Goal: Obtain resource: Download file/media

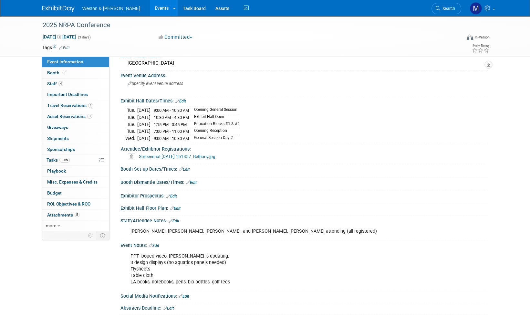
click at [450, 8] on span "Search" at bounding box center [447, 8] width 15 height 5
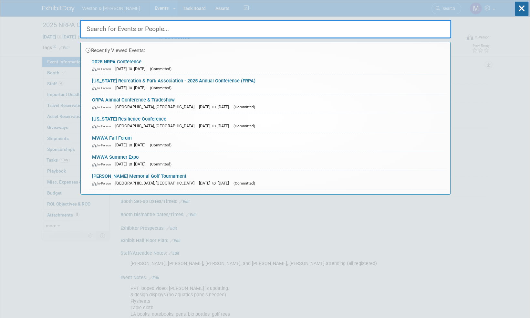
paste input "Lowcountry Resilience"
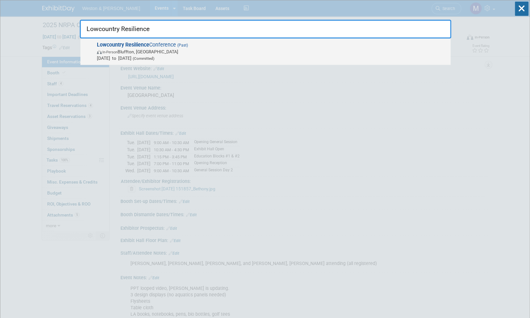
type input "Lowcountry Resilience"
click at [148, 46] on strong "Lowcountry Resilience" at bounding box center [123, 45] width 52 height 6
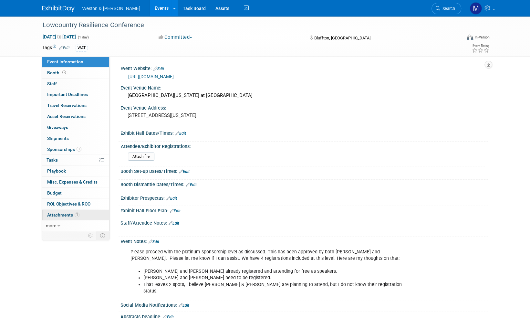
click at [61, 214] on span "Attachments 1" at bounding box center [63, 214] width 32 height 5
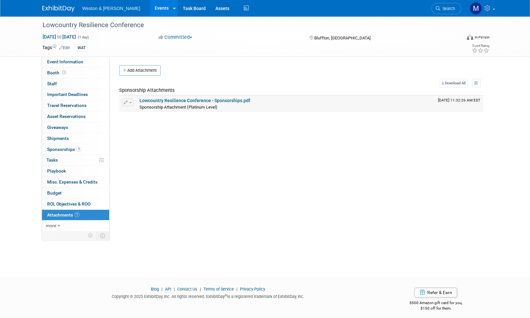
click at [237, 100] on link "Lowcountry Resilience Conference - Sponsorships.pdf" at bounding box center [194, 100] width 111 height 5
